Goal: Information Seeking & Learning: Learn about a topic

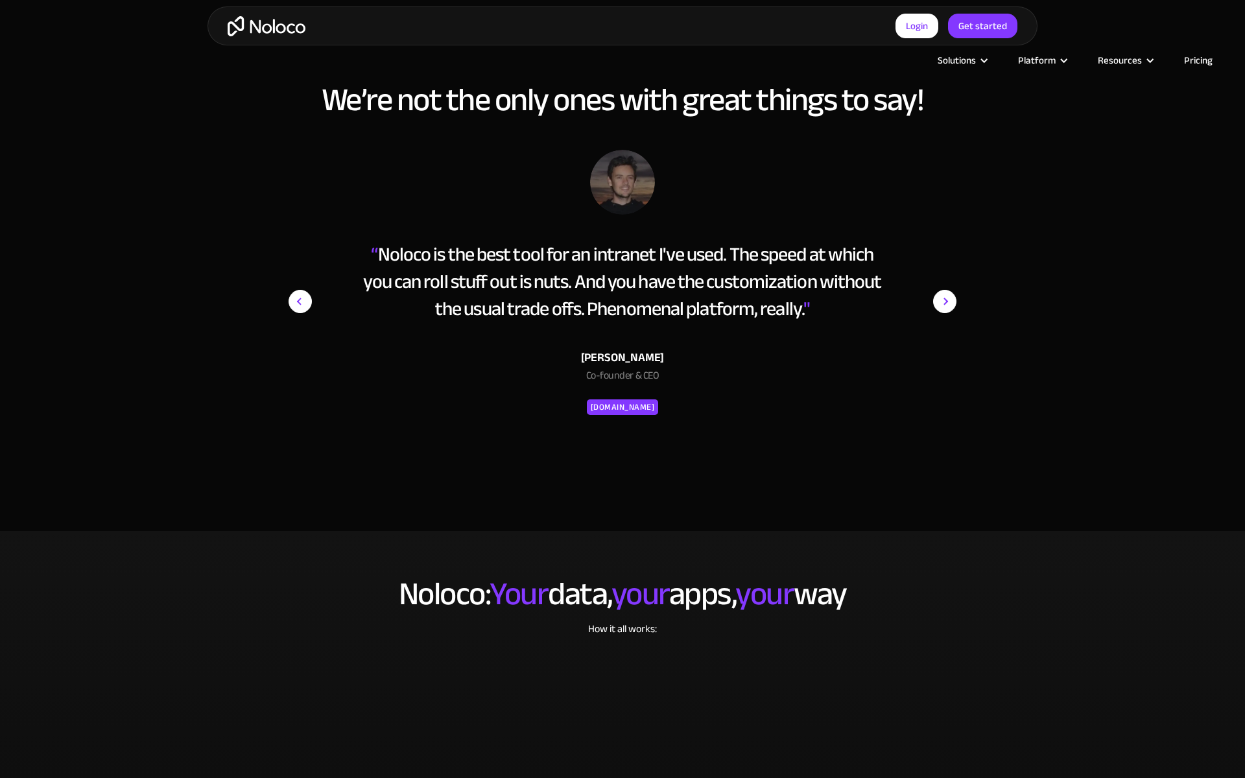
scroll to position [2724, 0]
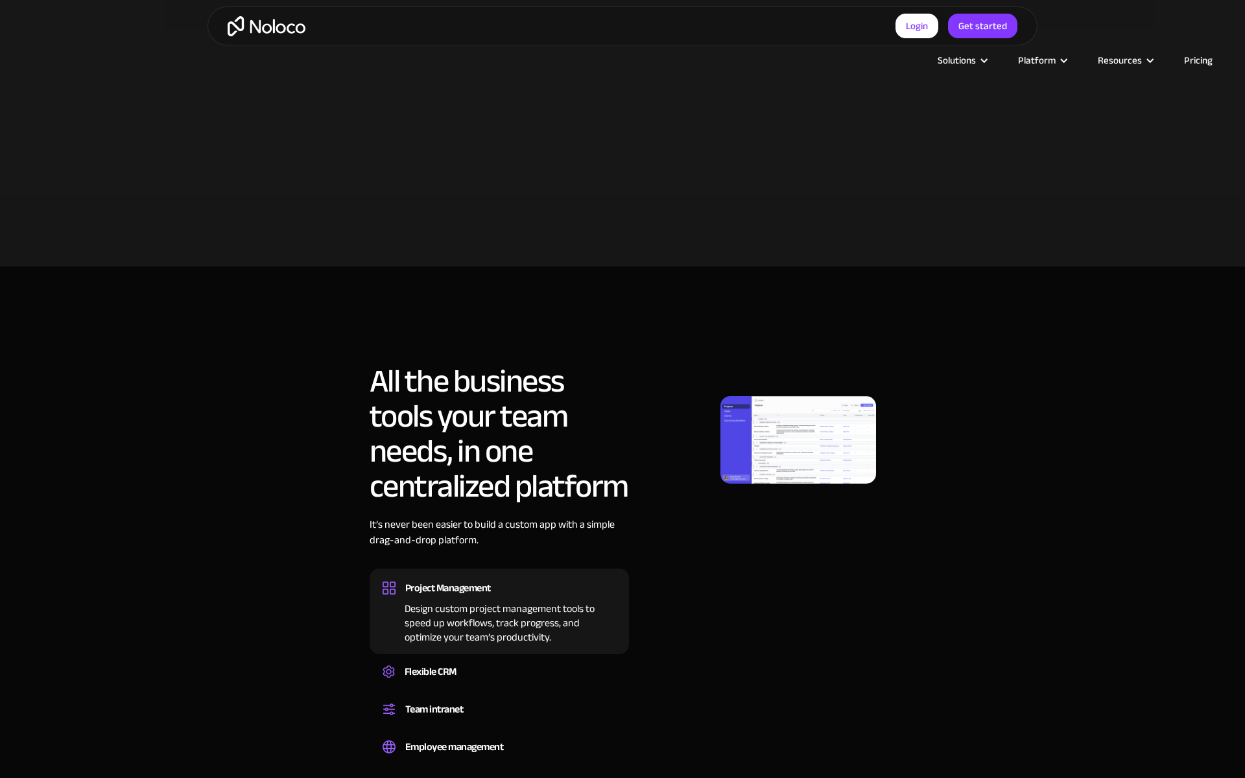
scroll to position [1328, 0]
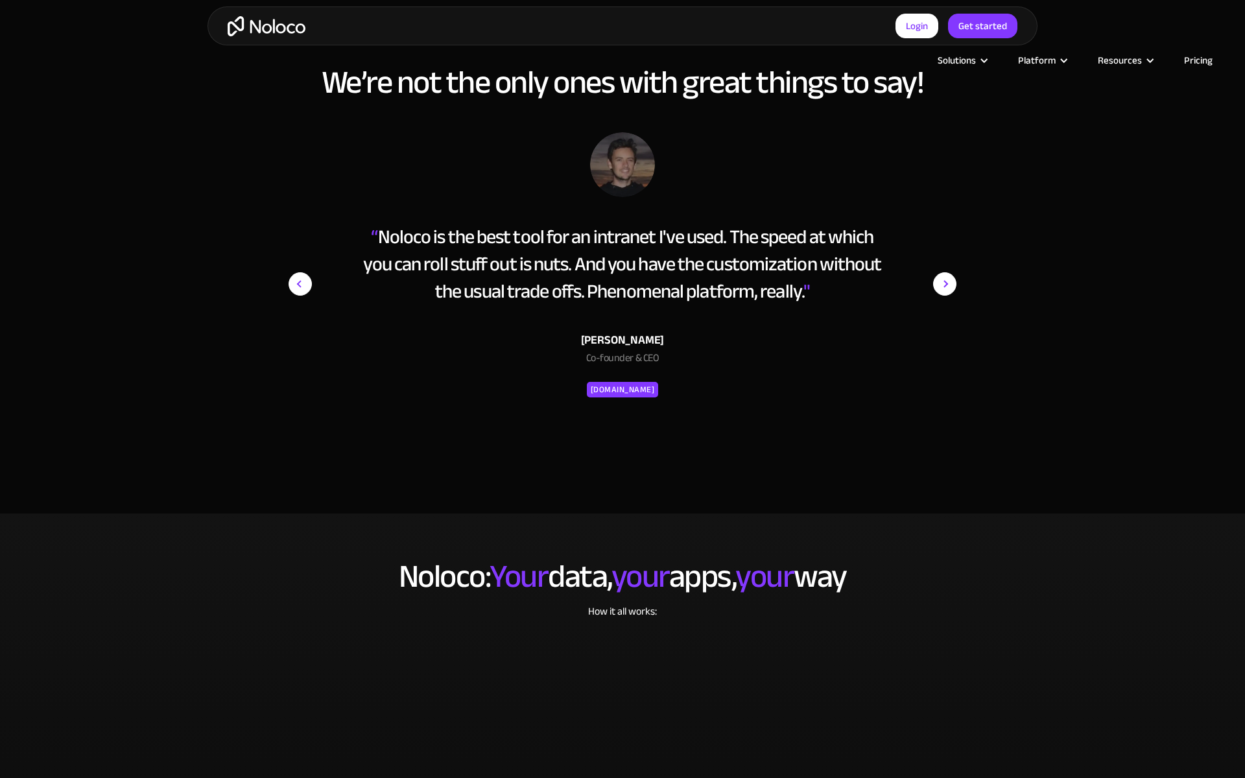
scroll to position [2726, 0]
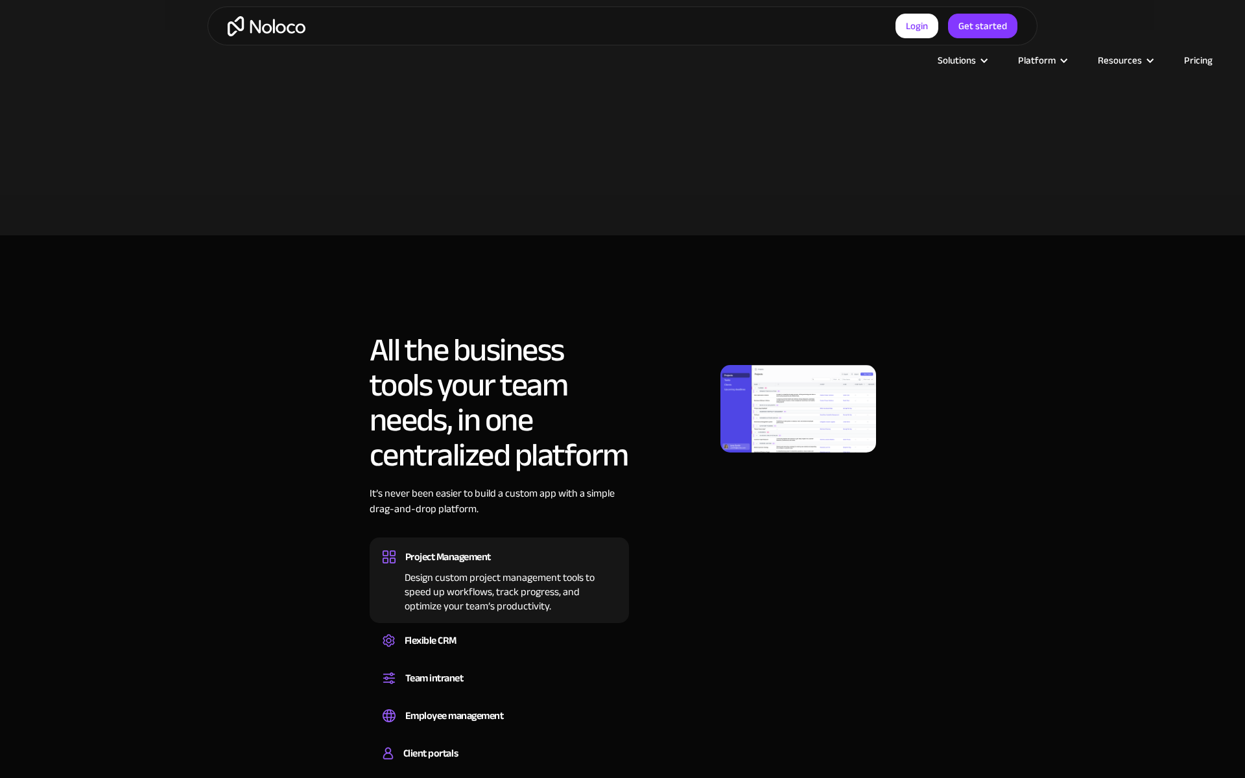
scroll to position [1259, 0]
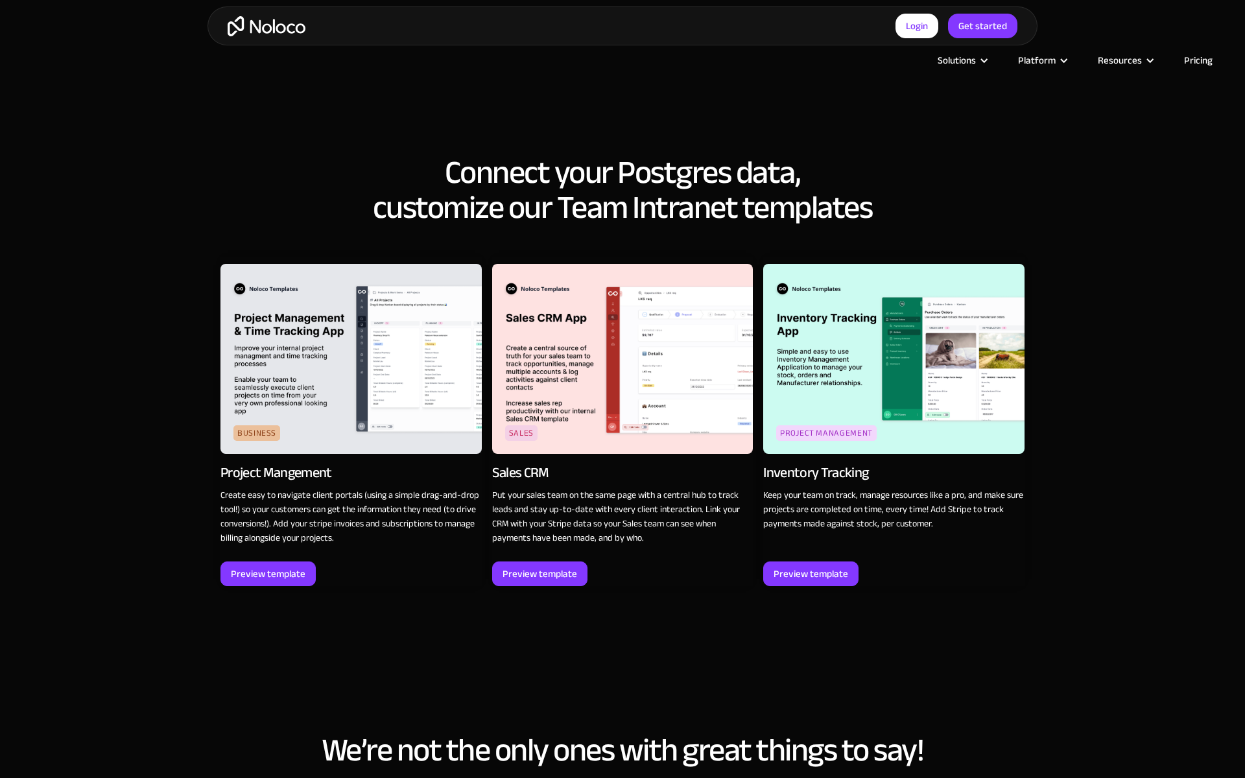
scroll to position [2027, 0]
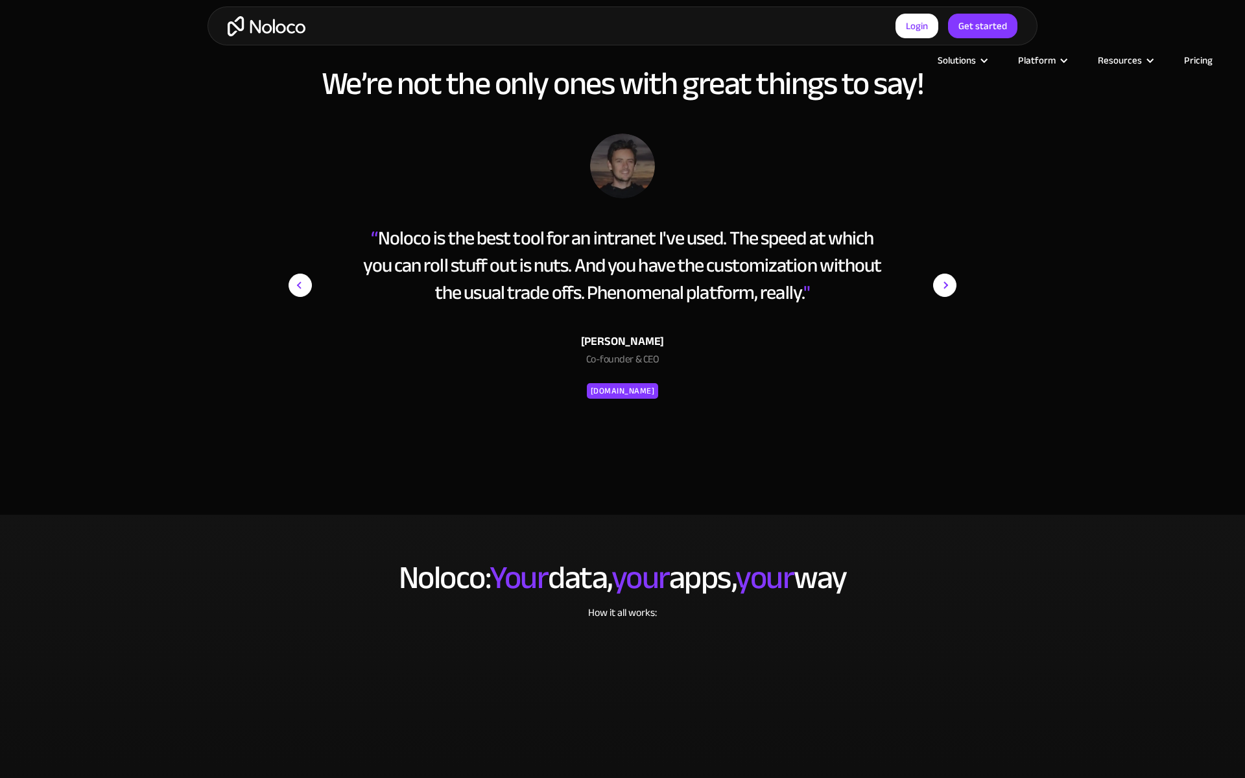
scroll to position [2725, 0]
